Goal: Check status

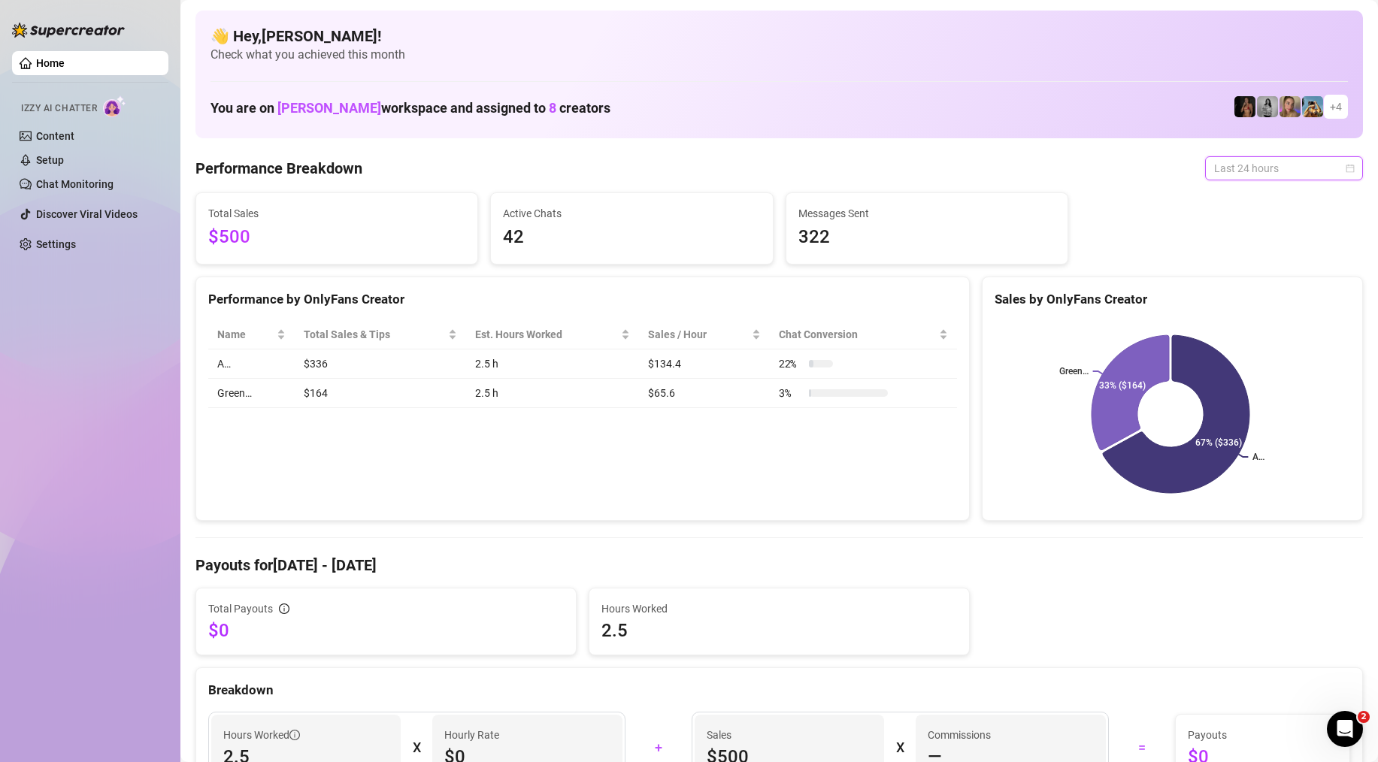
click at [1222, 168] on span "Last 24 hours" at bounding box center [1284, 168] width 140 height 23
click at [1245, 229] on div "Last 7 days" at bounding box center [1273, 222] width 134 height 17
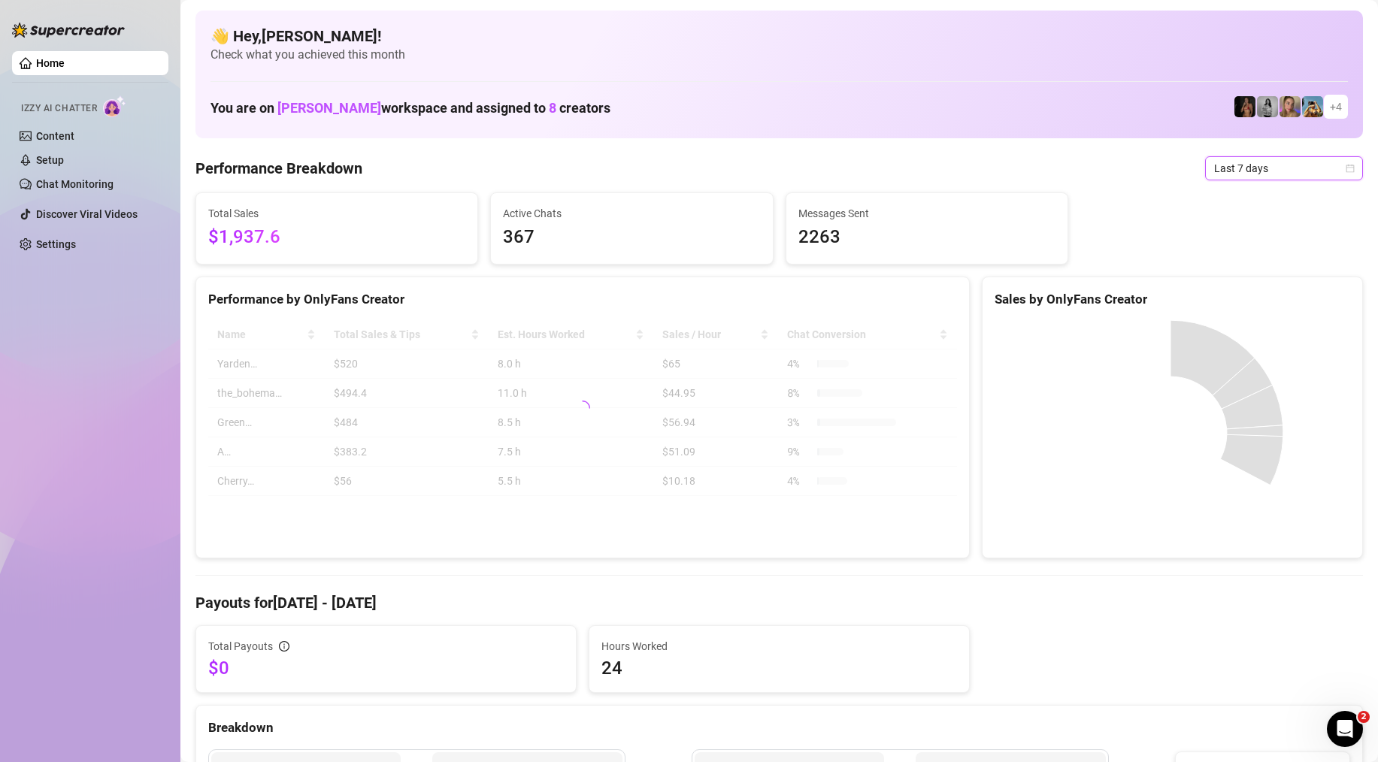
click at [1259, 175] on span "Last 7 days" at bounding box center [1284, 168] width 140 height 23
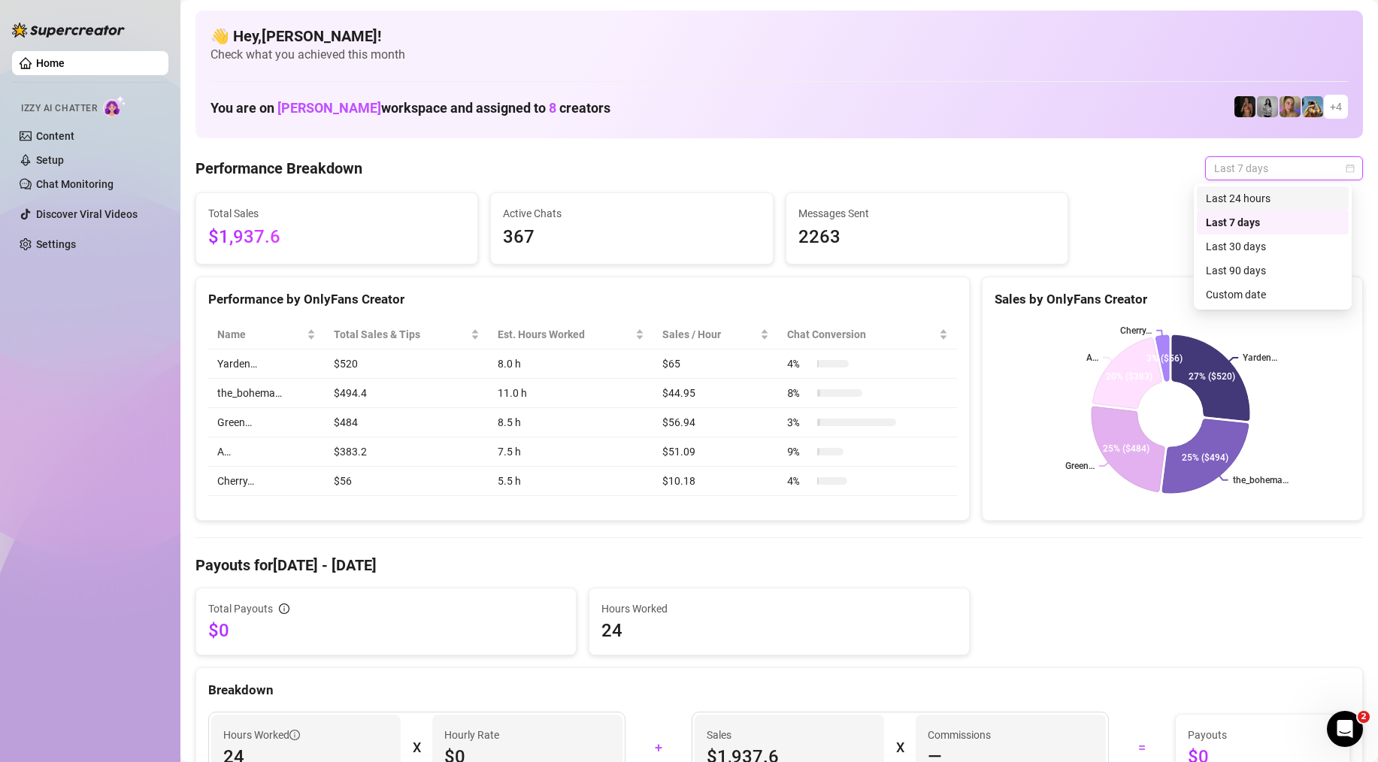
click at [1261, 196] on div "Last 24 hours" at bounding box center [1273, 198] width 134 height 17
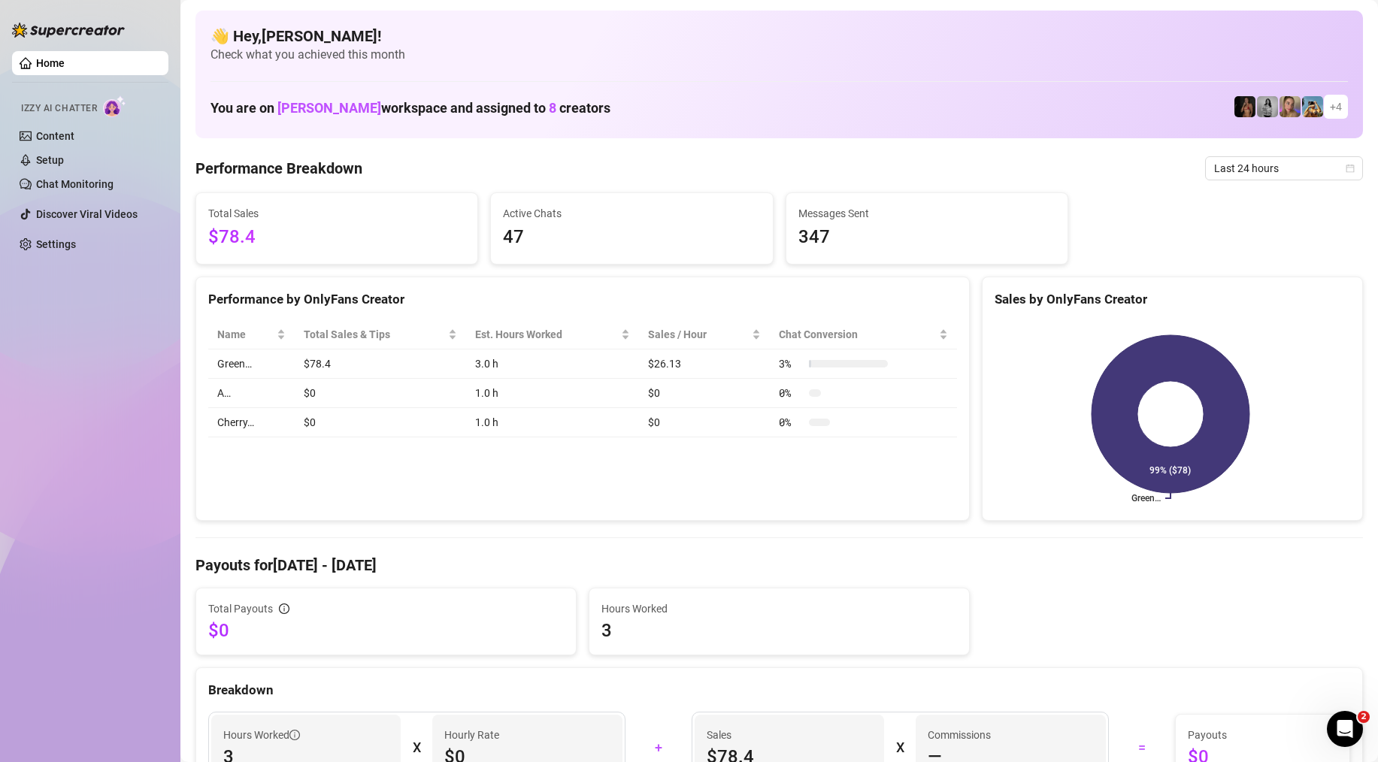
click at [1254, 166] on span "Last 24 hours" at bounding box center [1284, 168] width 140 height 23
click at [1265, 223] on div "Last 7 days" at bounding box center [1273, 222] width 134 height 17
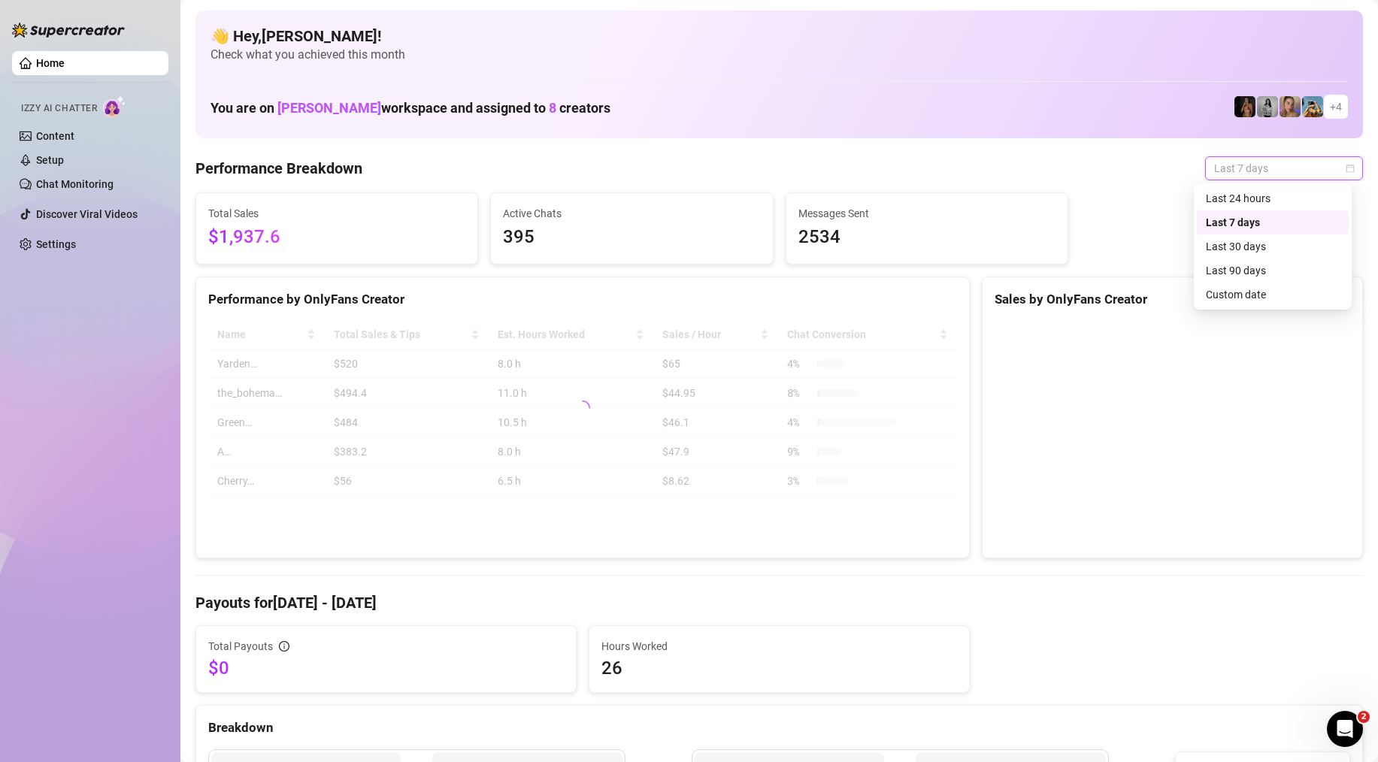
click at [1248, 163] on span "Last 7 days" at bounding box center [1284, 168] width 140 height 23
click at [1260, 192] on div "Last 24 hours" at bounding box center [1273, 198] width 134 height 17
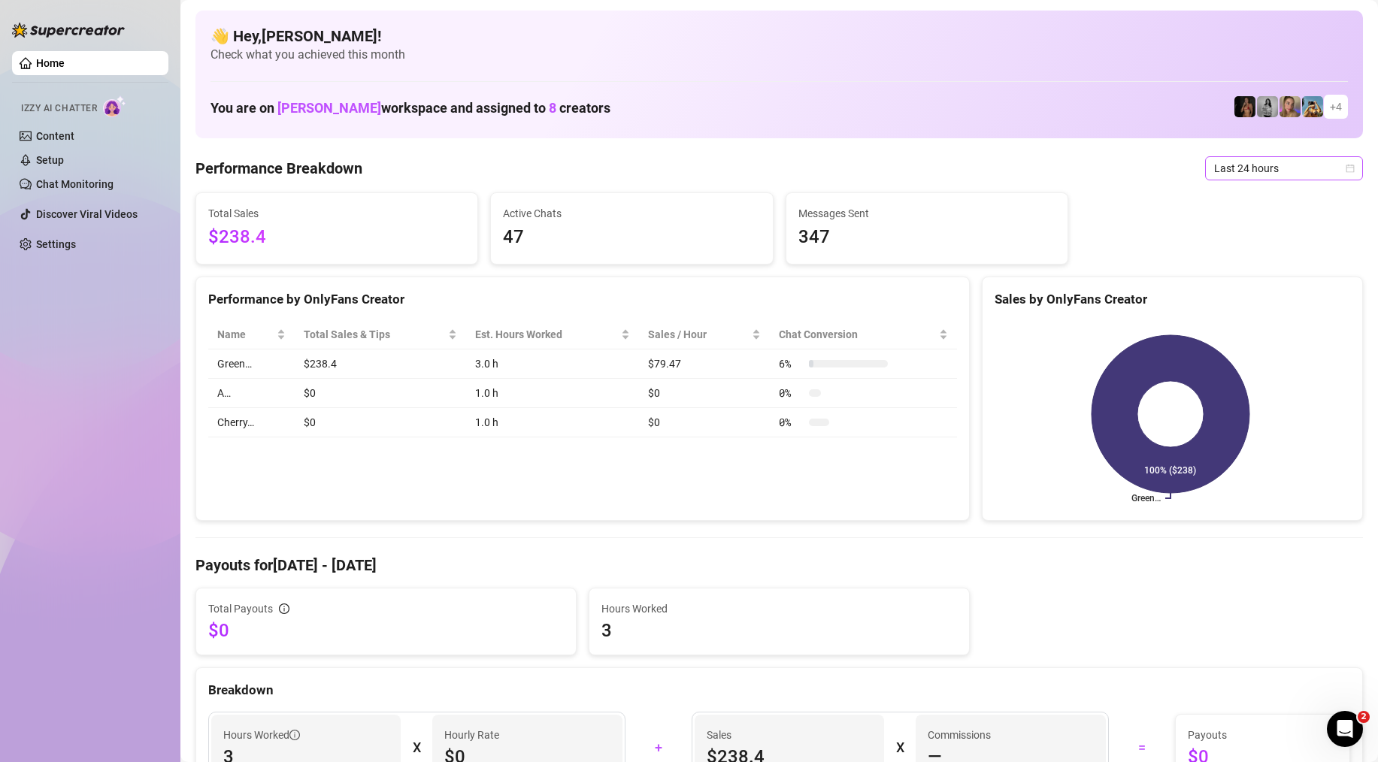
click at [1284, 174] on span "Last 24 hours" at bounding box center [1284, 168] width 140 height 23
click at [1290, 229] on div "Last 7 days" at bounding box center [1273, 222] width 134 height 17
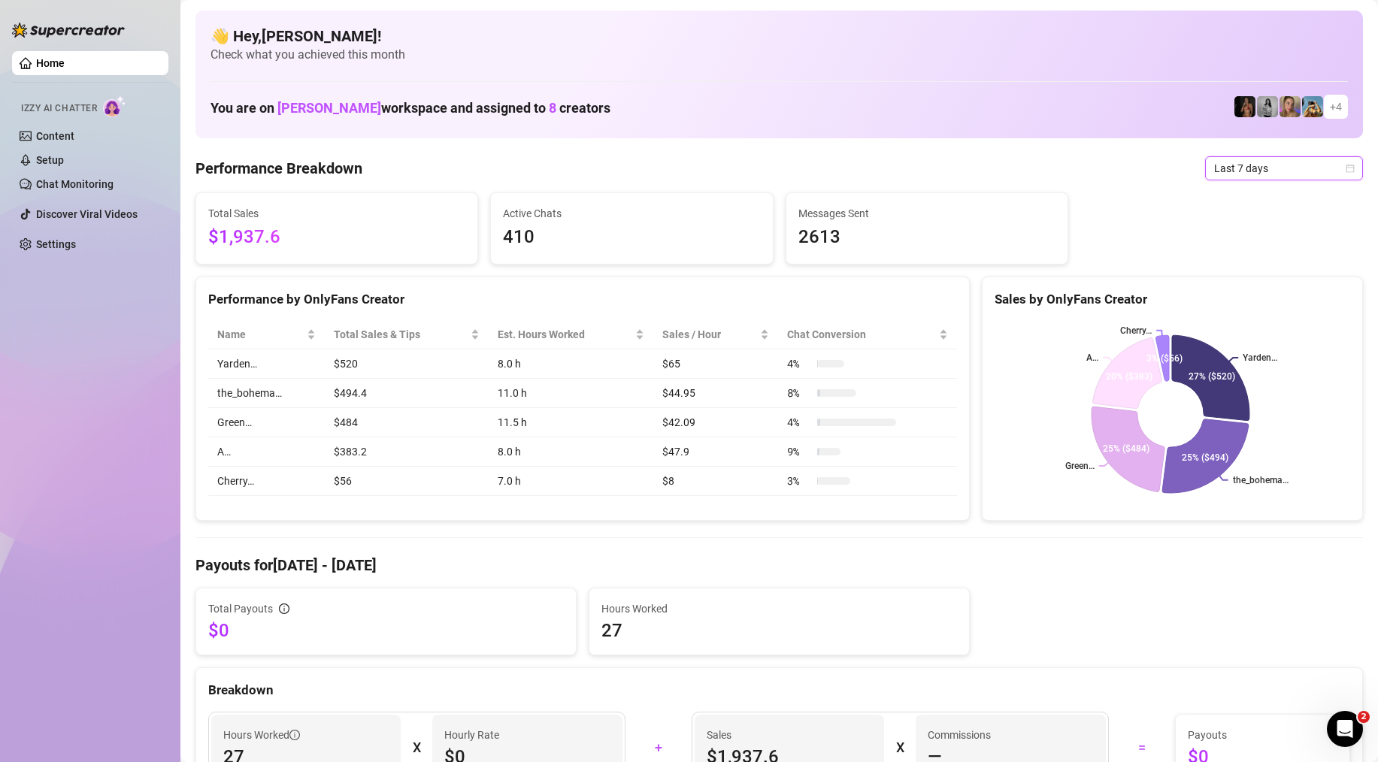
click at [1269, 176] on span "Last 7 days" at bounding box center [1284, 168] width 140 height 23
click at [1279, 201] on div "Last 24 hours" at bounding box center [1273, 198] width 134 height 17
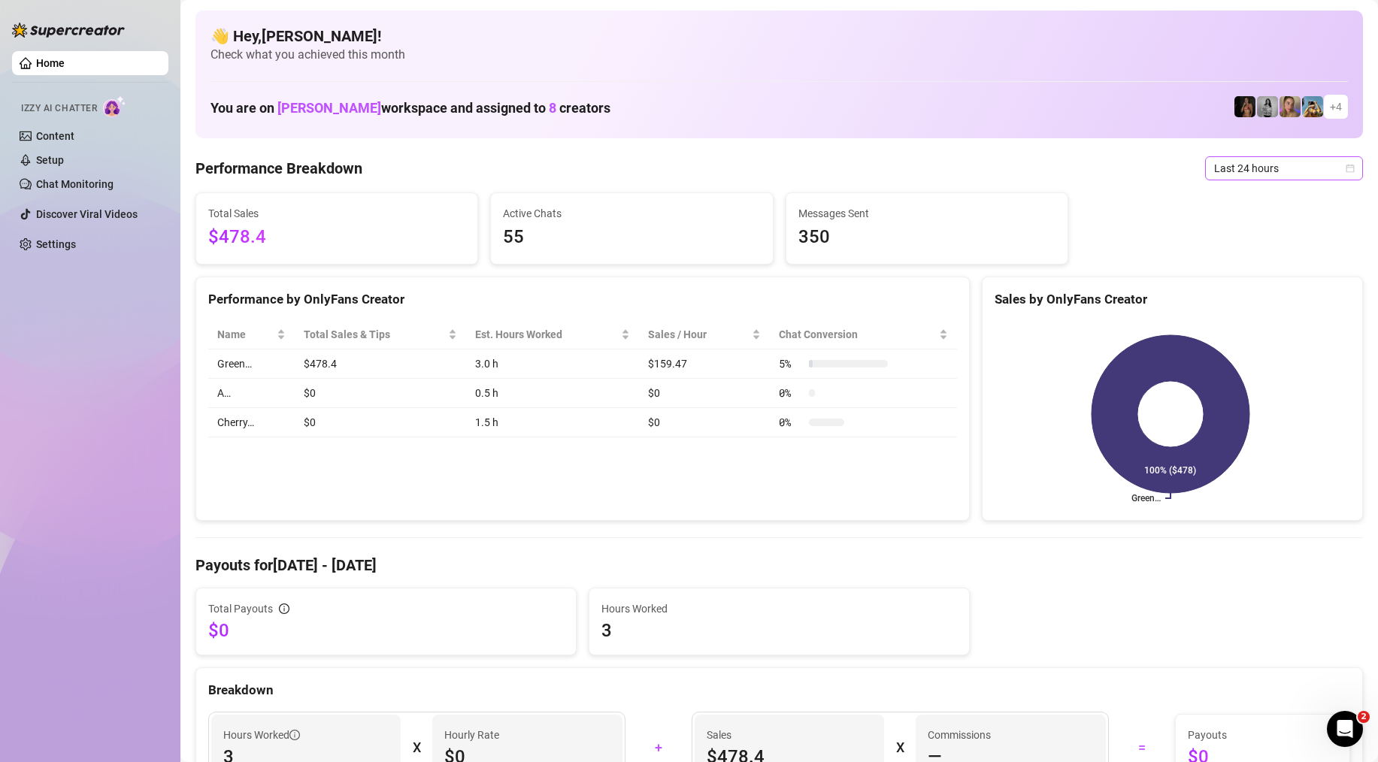
click at [1266, 167] on span "Last 24 hours" at bounding box center [1284, 168] width 140 height 23
drag, startPoint x: 1268, startPoint y: 218, endPoint x: 1253, endPoint y: 178, distance: 42.9
click at [1268, 218] on div "Last 7 days" at bounding box center [1273, 222] width 134 height 17
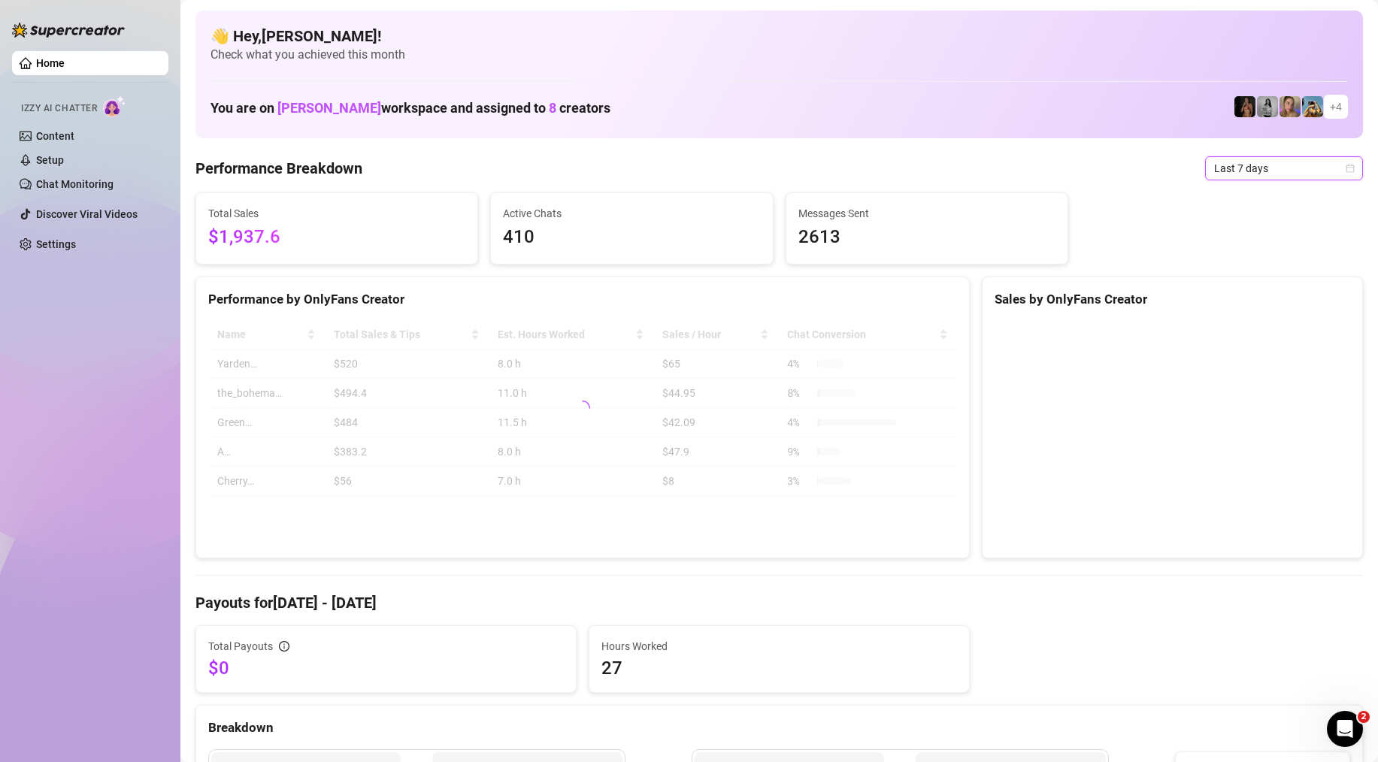
click at [1253, 171] on span "Last 7 days" at bounding box center [1284, 168] width 140 height 23
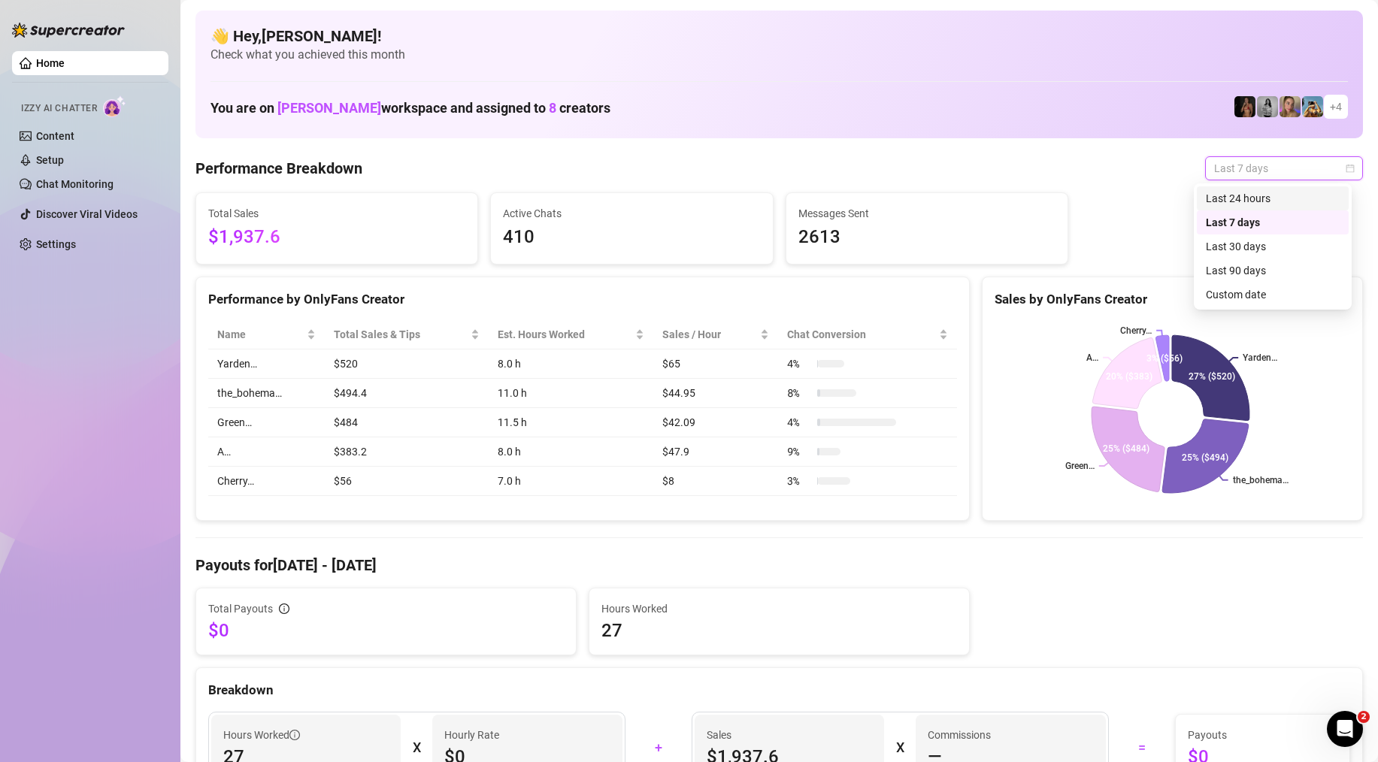
click at [1264, 195] on div "Last 24 hours" at bounding box center [1273, 198] width 134 height 17
